Goal: Information Seeking & Learning: Learn about a topic

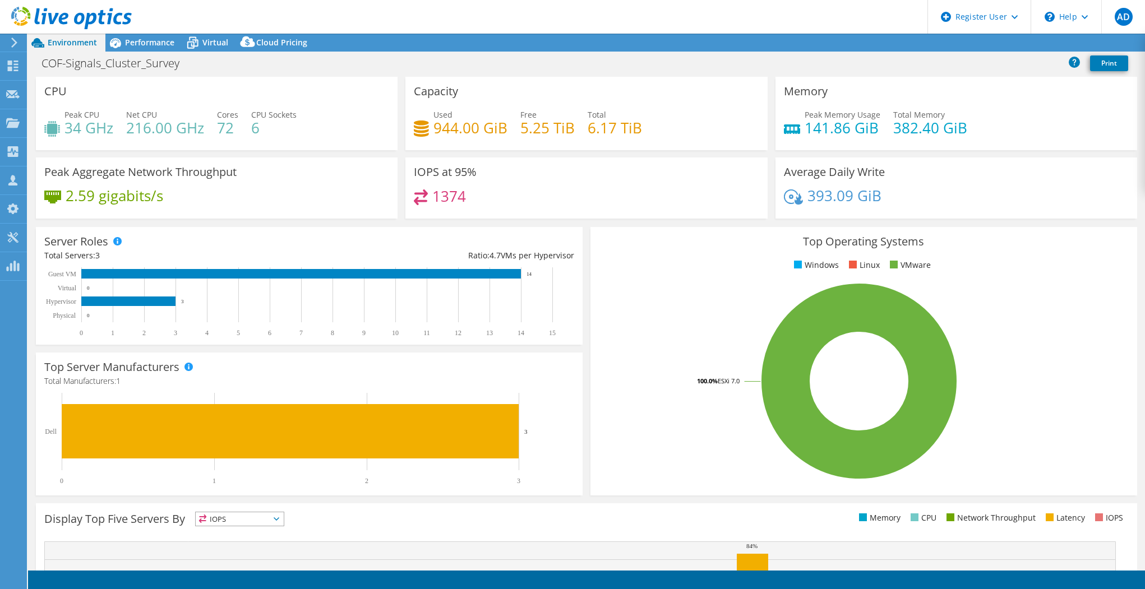
select select "EUFrankfurt"
select select "USD"
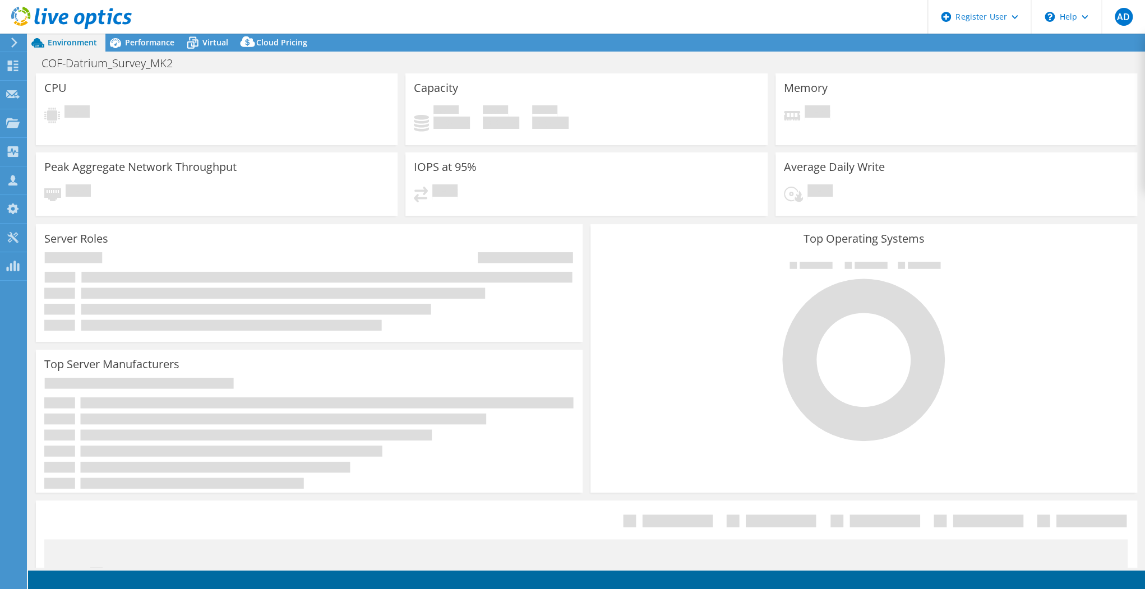
select select "USWest"
select select "USD"
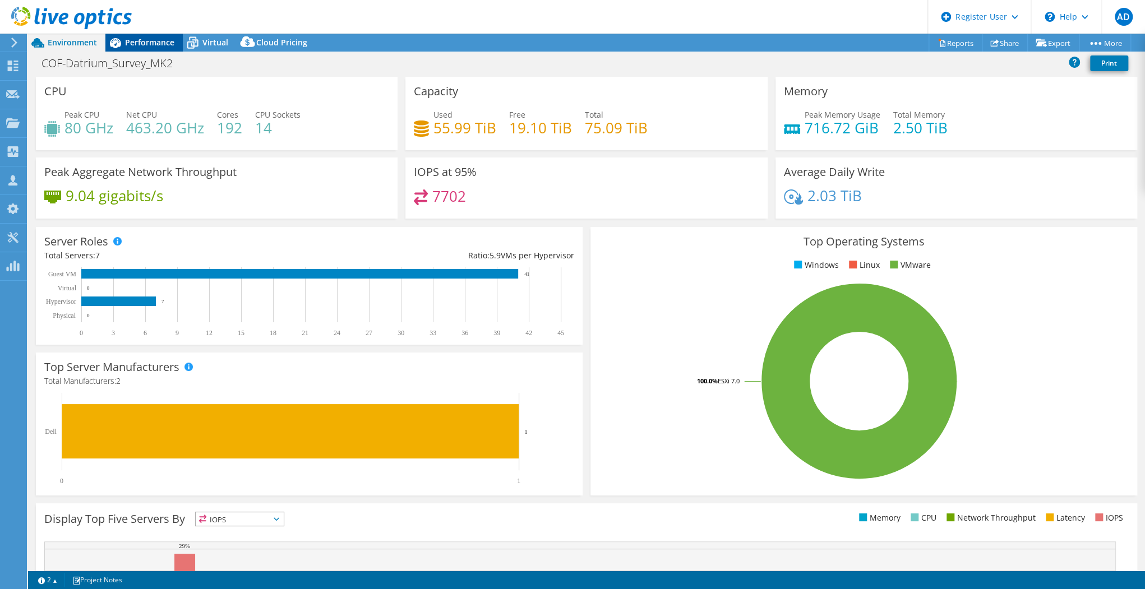
click at [152, 44] on span "Performance" at bounding box center [149, 42] width 49 height 11
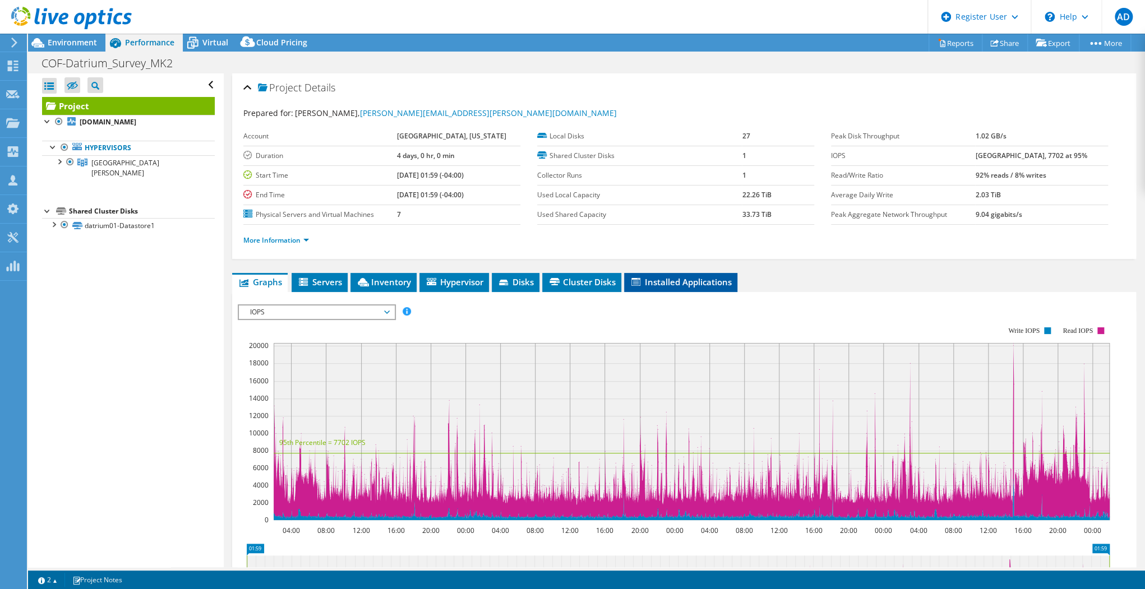
click at [630, 277] on li "Installed Applications" at bounding box center [680, 282] width 113 height 19
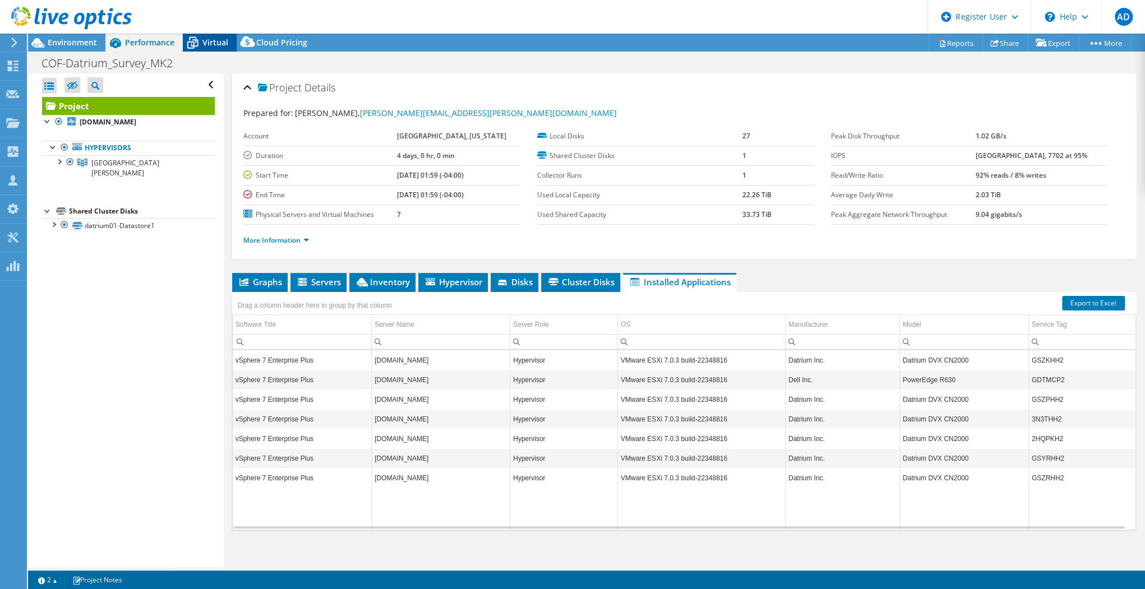
click at [207, 39] on span "Virtual" at bounding box center [215, 42] width 26 height 11
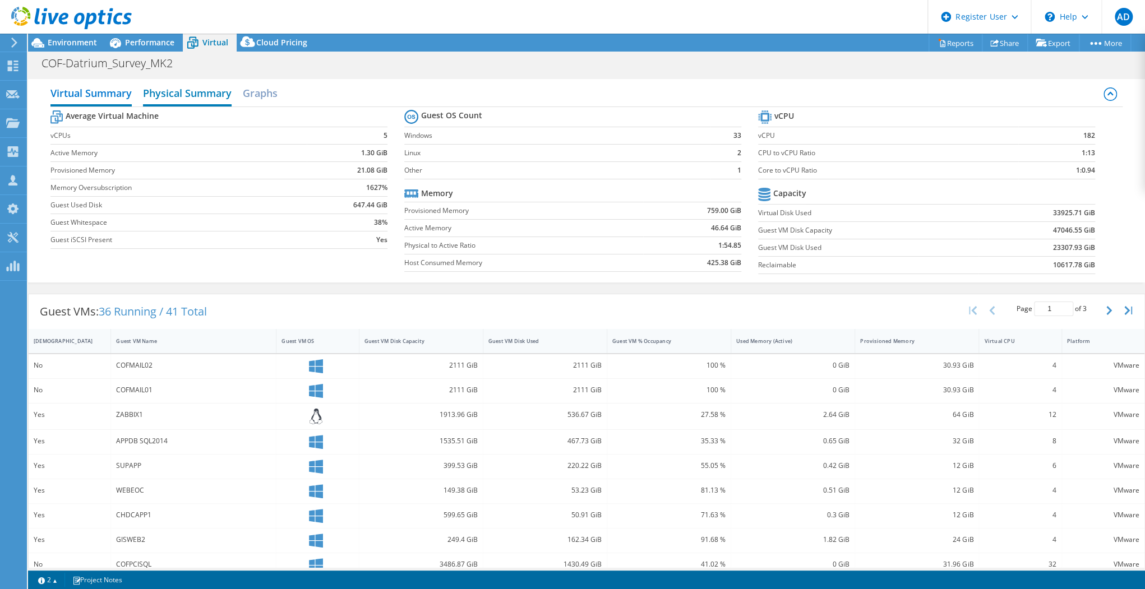
click at [216, 87] on h2 "Physical Summary" at bounding box center [187, 94] width 89 height 25
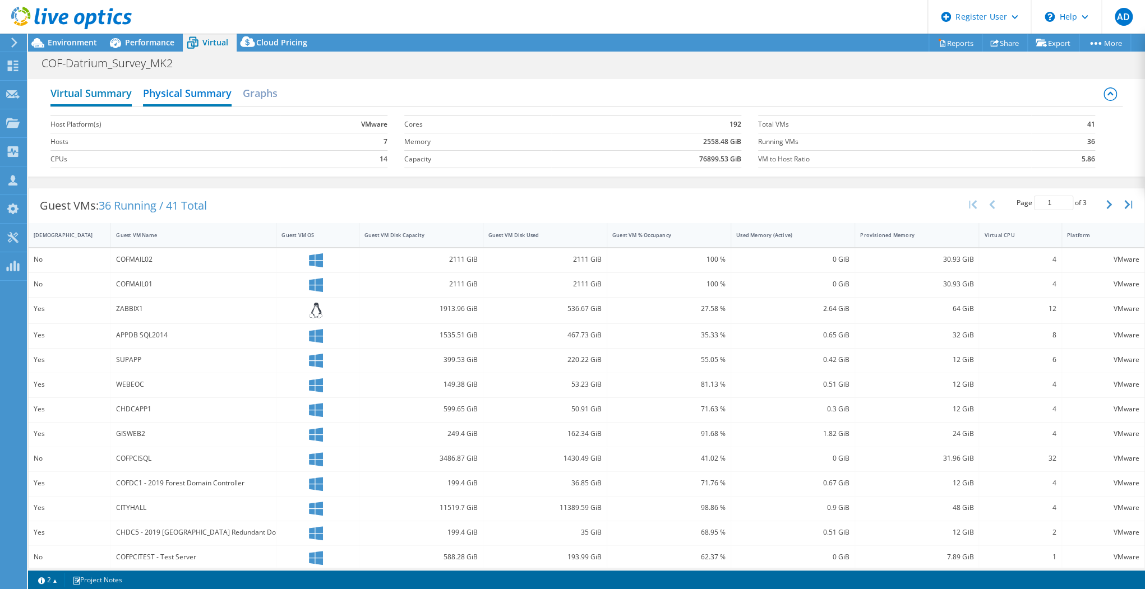
click at [119, 90] on h2 "Virtual Summary" at bounding box center [90, 94] width 81 height 25
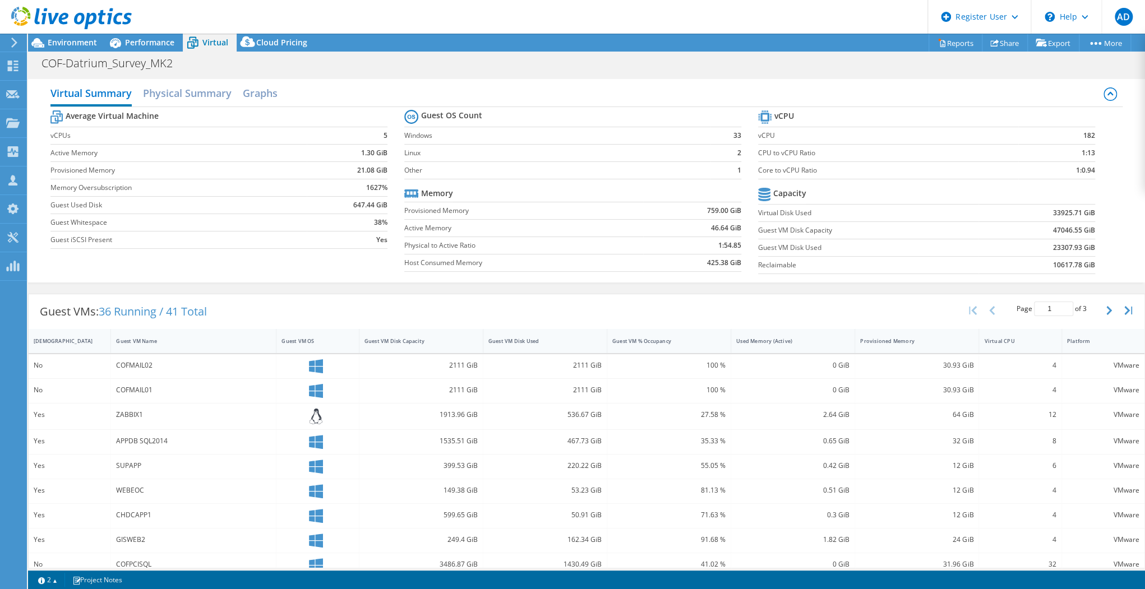
scroll to position [4, 0]
click at [133, 47] on span "Performance" at bounding box center [149, 42] width 49 height 11
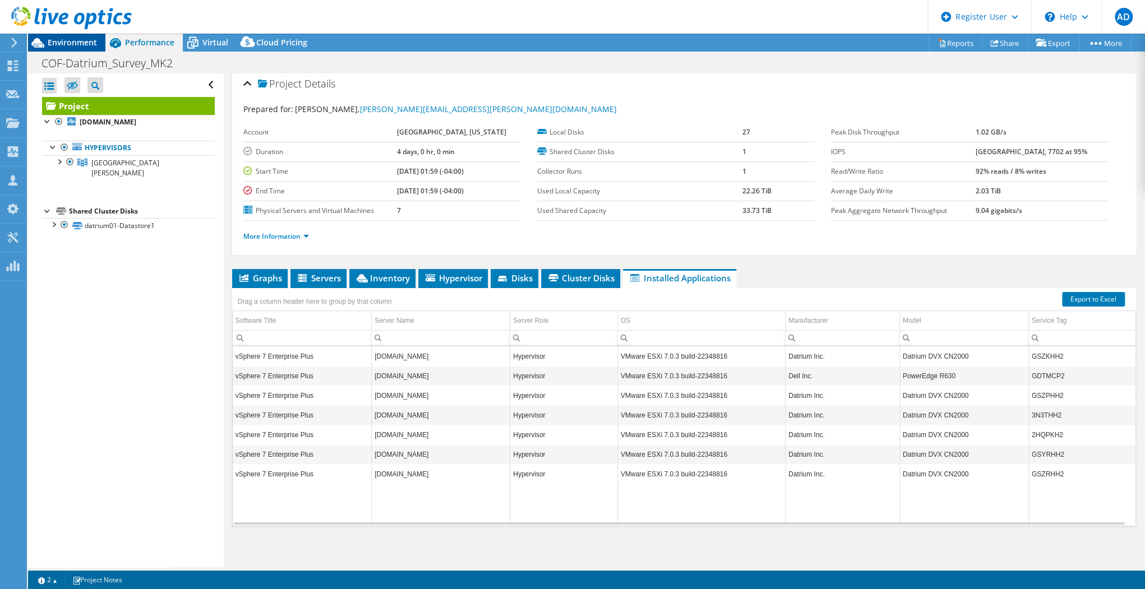
click at [77, 40] on span "Environment" at bounding box center [72, 42] width 49 height 11
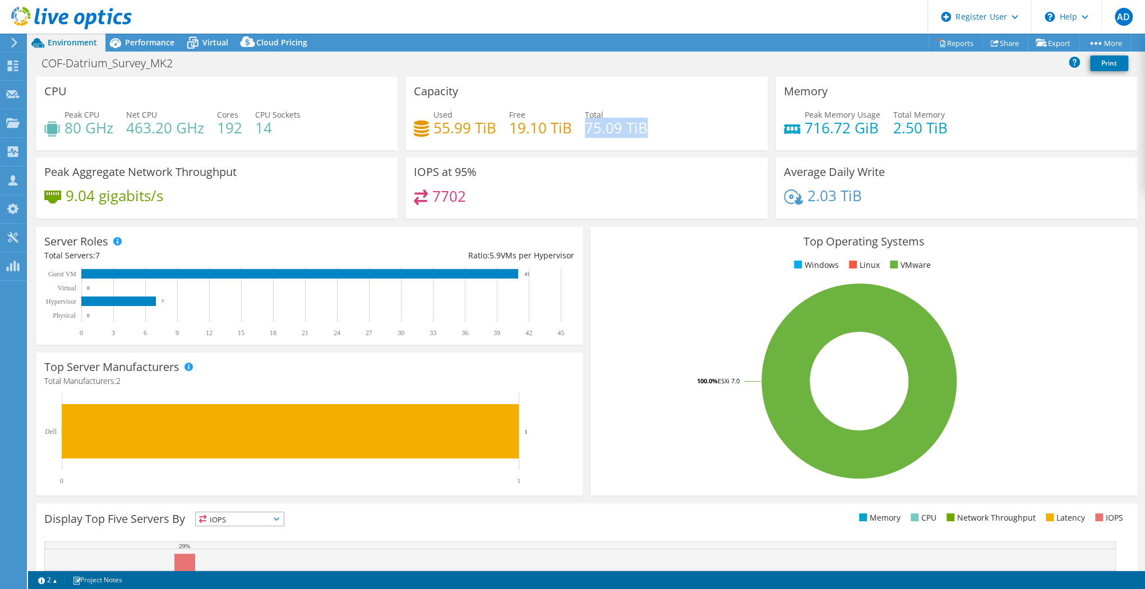
drag, startPoint x: 680, startPoint y: 128, endPoint x: 583, endPoint y: 132, distance: 97.6
click at [583, 132] on div "Used 55.99 TiB Free 19.10 TiB Total 75.09 TiB" at bounding box center [586, 127] width 345 height 36
click at [146, 43] on span "Performance" at bounding box center [149, 42] width 49 height 11
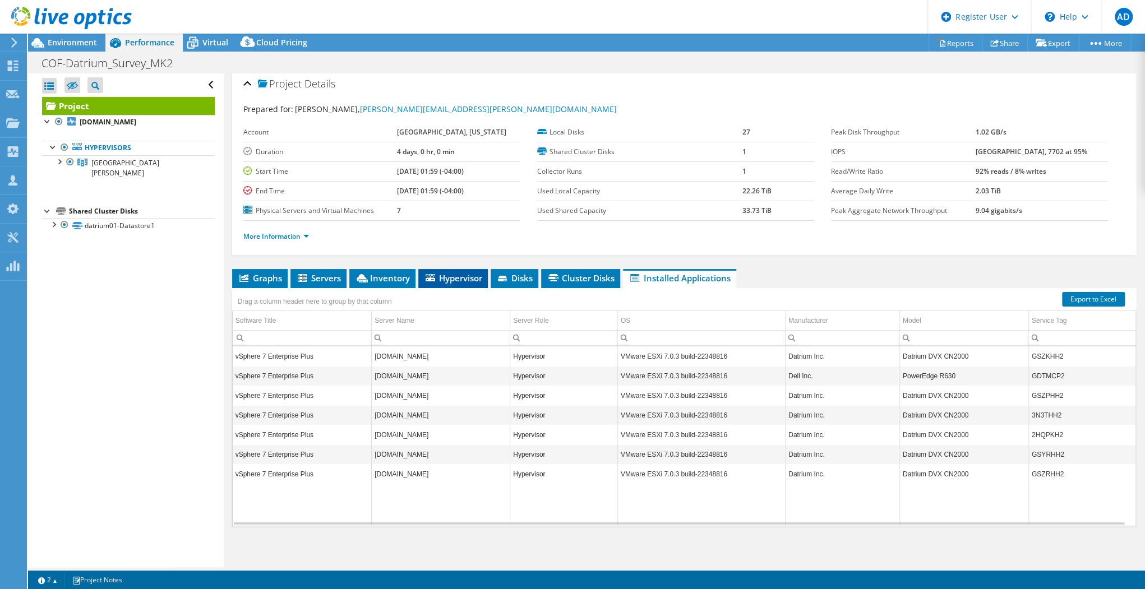
click at [439, 276] on span "Hypervisor" at bounding box center [453, 277] width 58 height 11
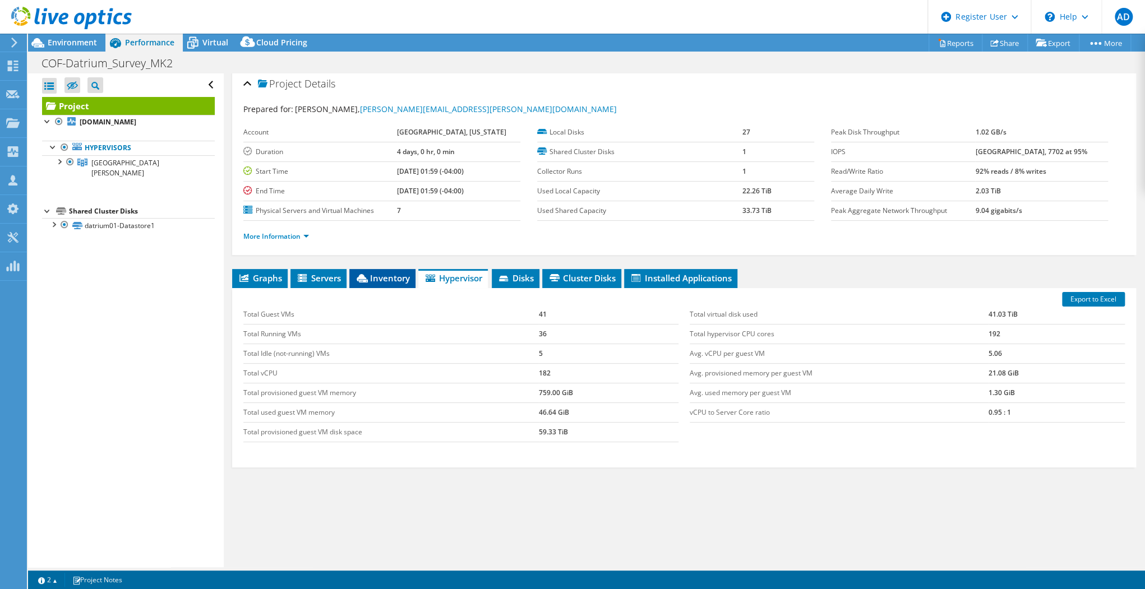
click at [408, 280] on li "Inventory" at bounding box center [382, 278] width 66 height 19
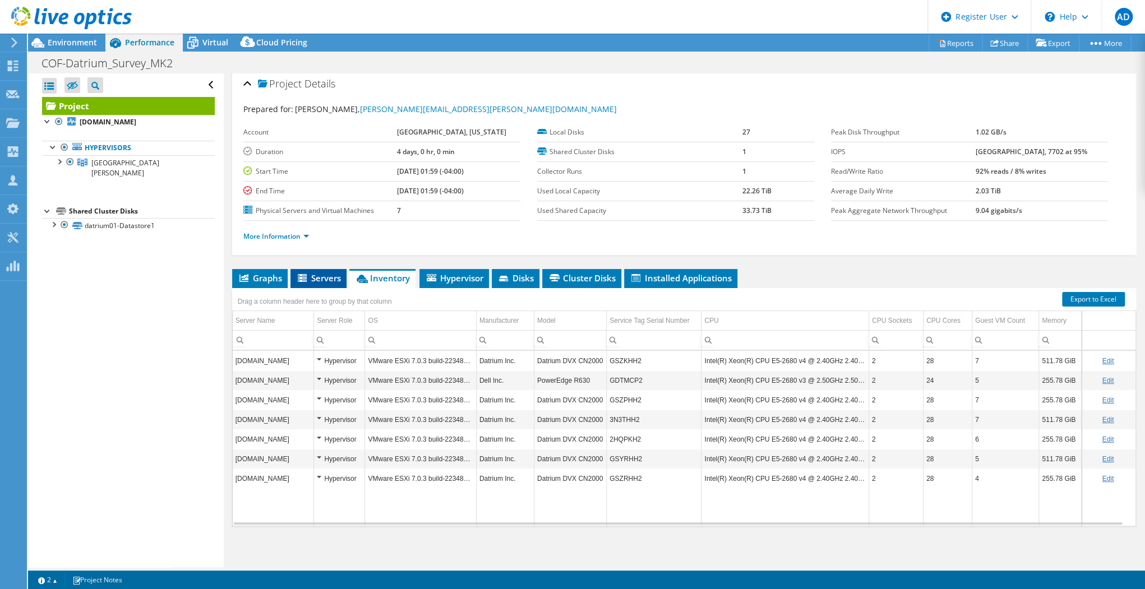
click at [339, 276] on span "Servers" at bounding box center [318, 277] width 45 height 11
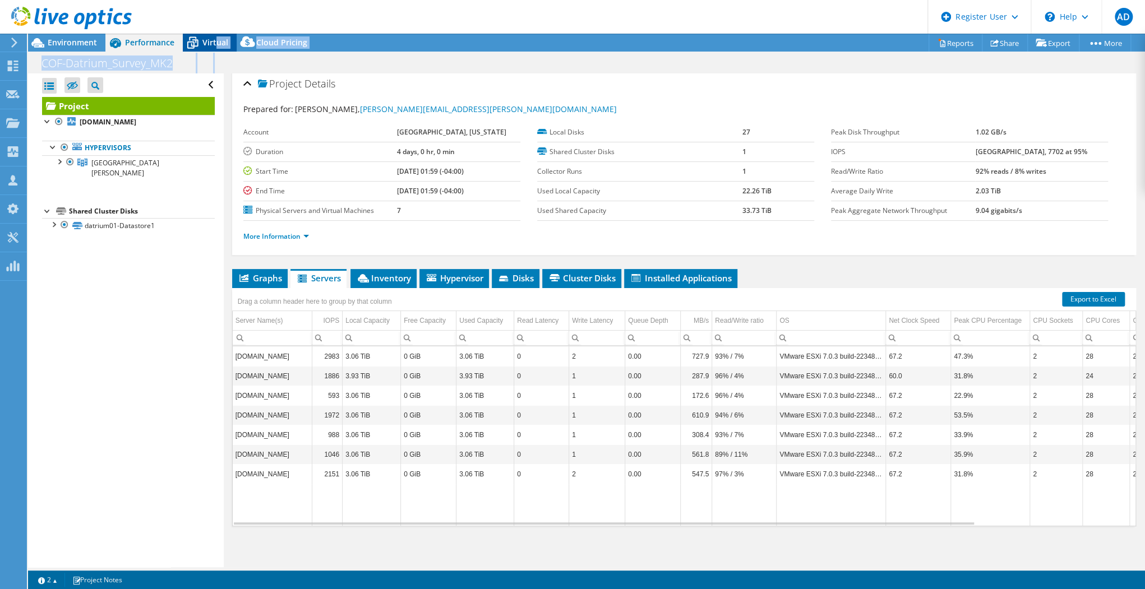
click at [216, 50] on div "Project Actions Project Actions Reports Share Export vSAN ReadyNode Sizer" at bounding box center [586, 311] width 1117 height 555
click at [216, 47] on span "Virtual" at bounding box center [215, 42] width 26 height 11
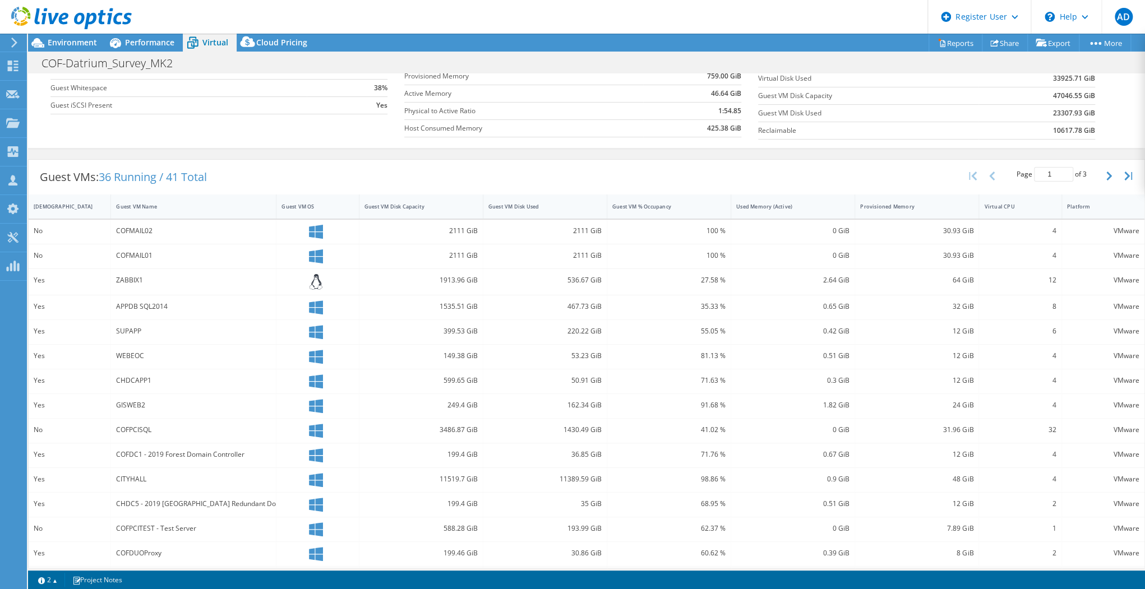
scroll to position [160, 0]
